Goal: Task Accomplishment & Management: Manage account settings

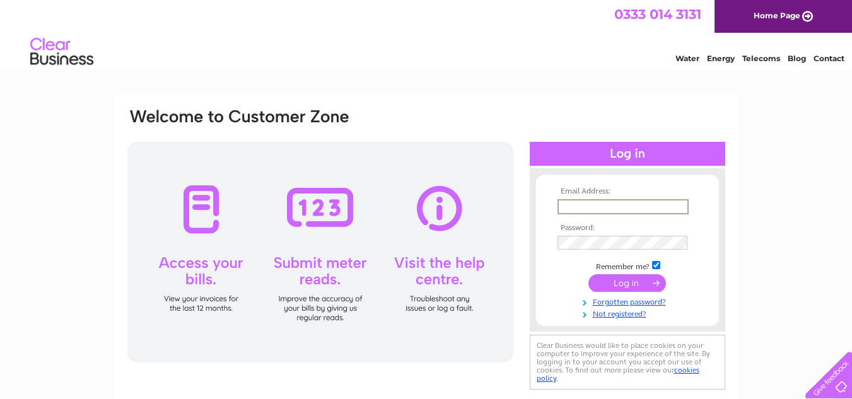
click at [573, 205] on input "text" at bounding box center [623, 206] width 131 height 15
type input "[EMAIL_ADDRESS][DOMAIN_NAME]"
click at [633, 278] on input "submit" at bounding box center [628, 282] width 78 height 18
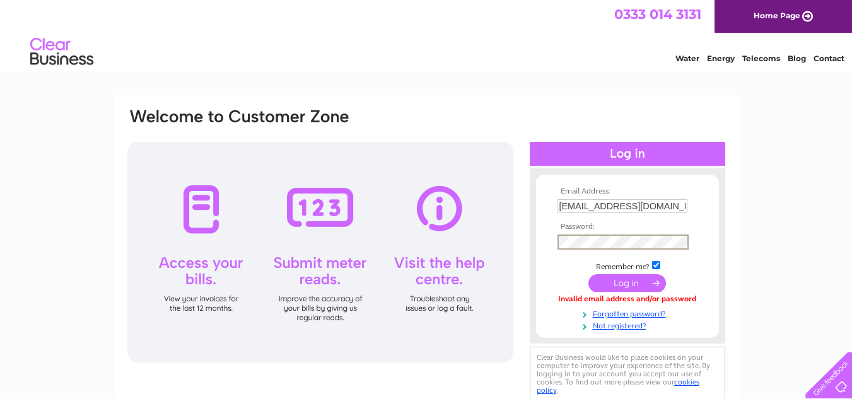
click at [589, 274] on input "submit" at bounding box center [628, 283] width 78 height 18
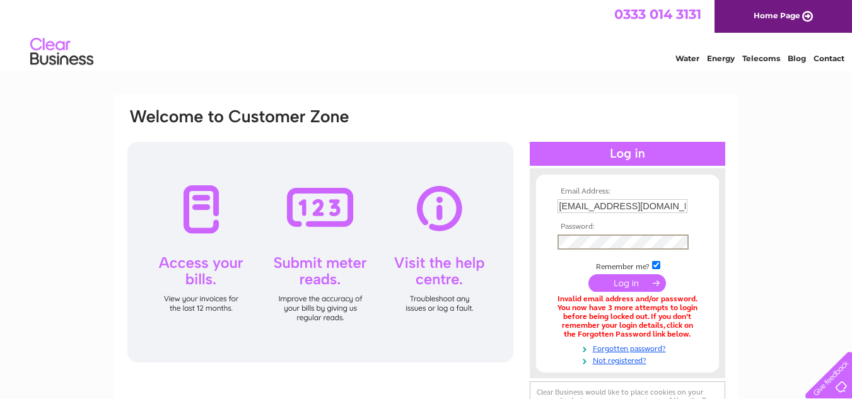
click at [589, 274] on input "submit" at bounding box center [628, 283] width 78 height 18
